Goal: Transaction & Acquisition: Download file/media

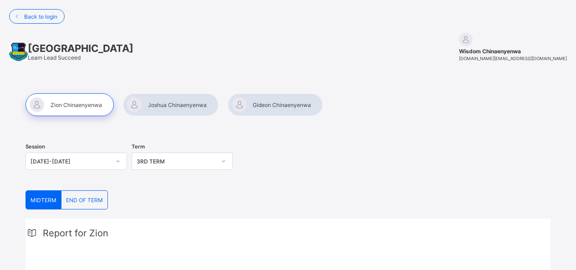
scroll to position [80, 0]
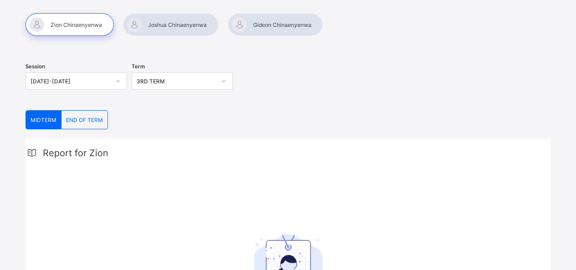
click at [87, 121] on span "END OF TERM" at bounding box center [84, 120] width 37 height 7
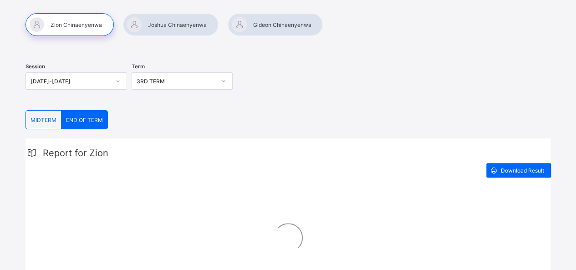
scroll to position [134, 0]
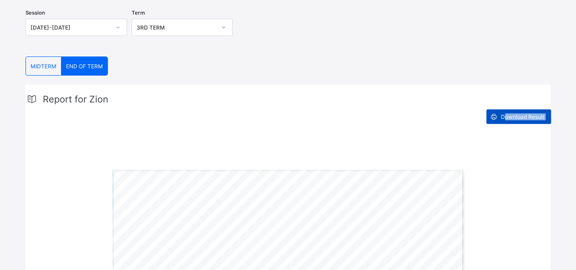
drag, startPoint x: 410, startPoint y: 213, endPoint x: 512, endPoint y: 116, distance: 141.3
click at [512, 116] on span "Download Result" at bounding box center [522, 116] width 43 height 7
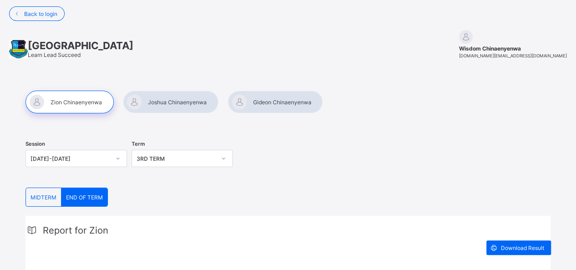
scroll to position [0, 0]
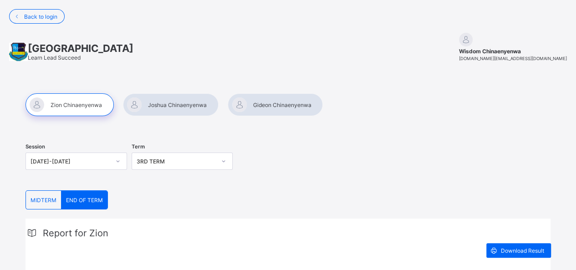
click at [152, 101] on div at bounding box center [171, 104] width 96 height 23
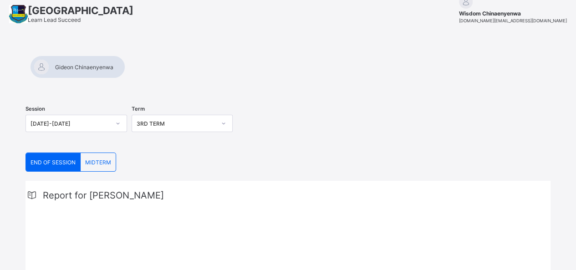
scroll to position [40, 0]
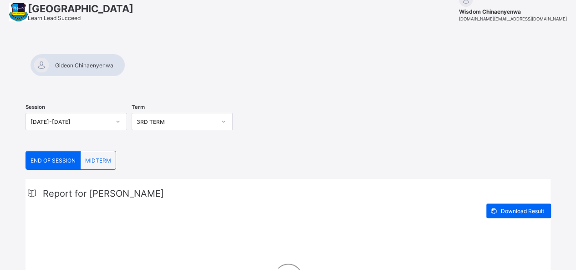
click at [60, 157] on span "END OF SESSION" at bounding box center [52, 160] width 45 height 7
click at [510, 214] on div "Download Result" at bounding box center [518, 210] width 65 height 15
click at [125, 68] on div at bounding box center [77, 65] width 95 height 23
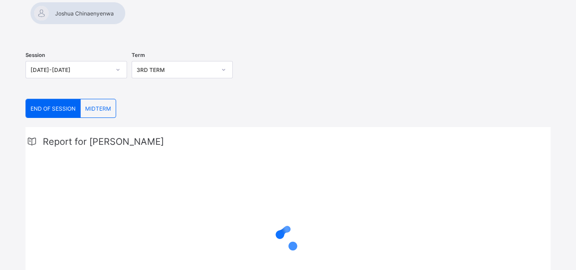
scroll to position [92, 0]
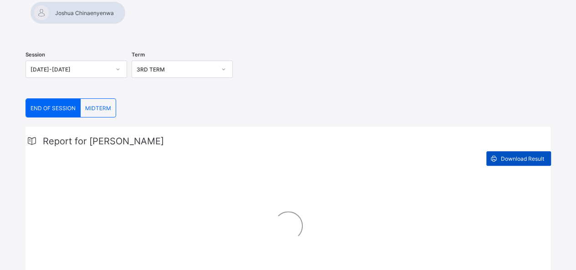
click at [532, 156] on span "Download Result" at bounding box center [522, 158] width 43 height 7
